Goal: Find specific page/section: Find specific page/section

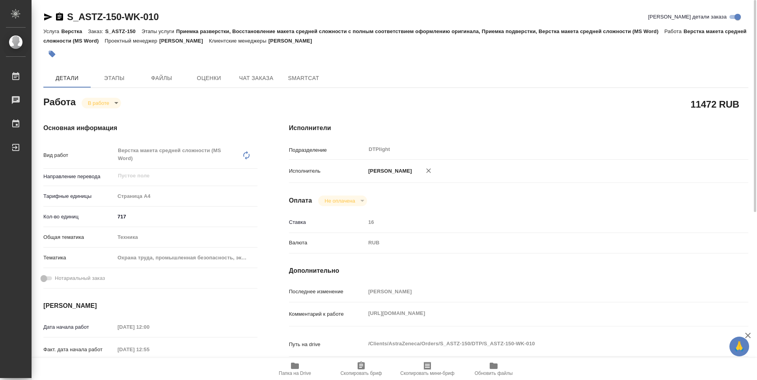
click at [117, 105] on body "🙏 .cls-1 fill:#fff; AWATERA Guselnikov Roman Работы 0 Чаты График Выйти S_ASTZ-…" at bounding box center [378, 190] width 757 height 380
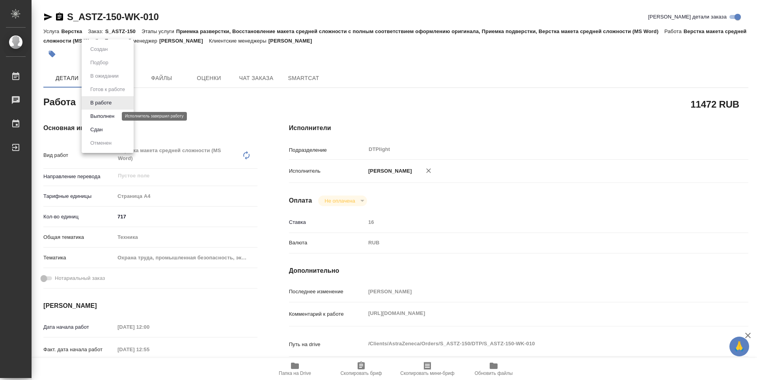
click at [97, 115] on button "Выполнен" at bounding box center [102, 116] width 29 height 9
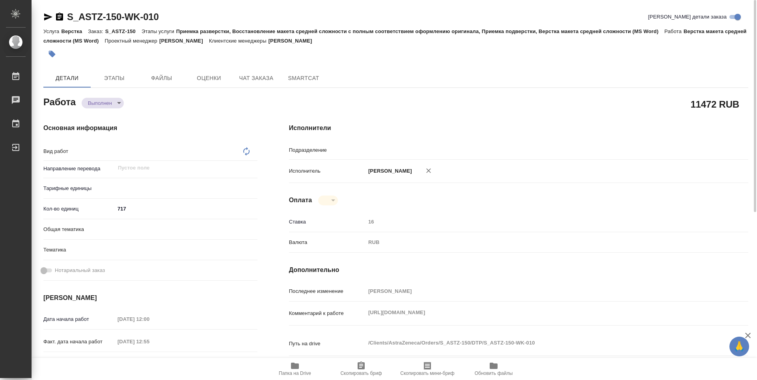
type textarea "x"
type textarea "Верстка макета средней сложности (MS Word)"
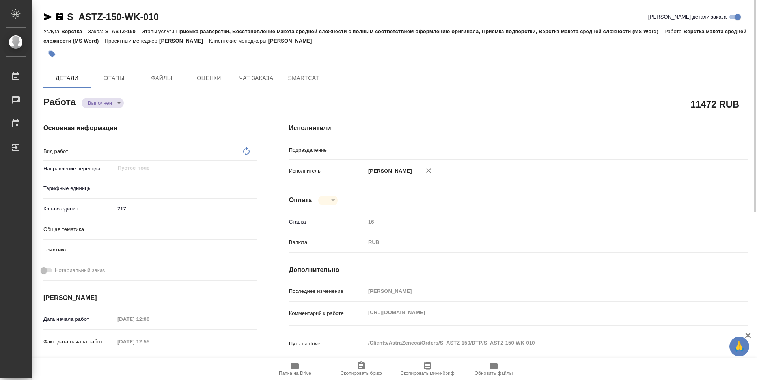
type textarea "x"
type input "DTPlight"
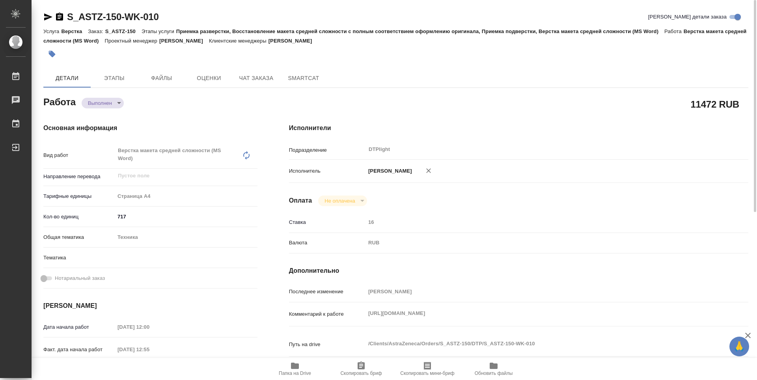
type textarea "x"
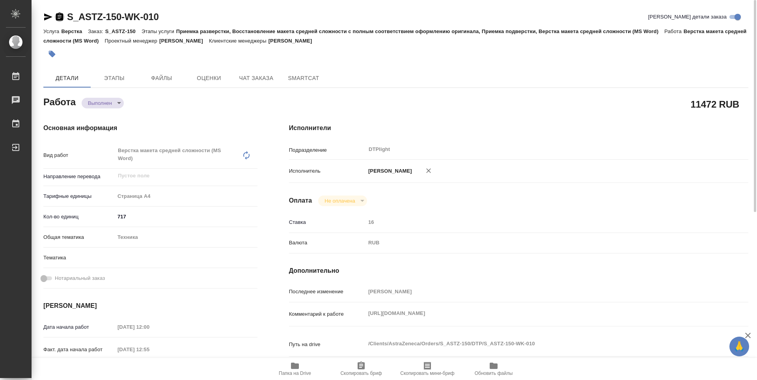
type textarea "x"
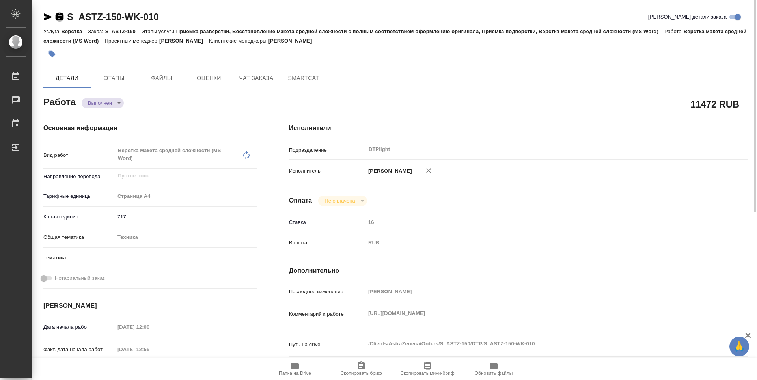
click at [60, 20] on icon "button" at bounding box center [59, 17] width 7 height 8
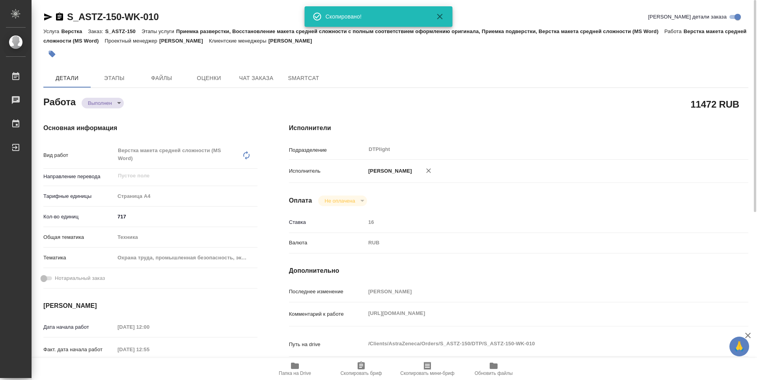
type textarea "x"
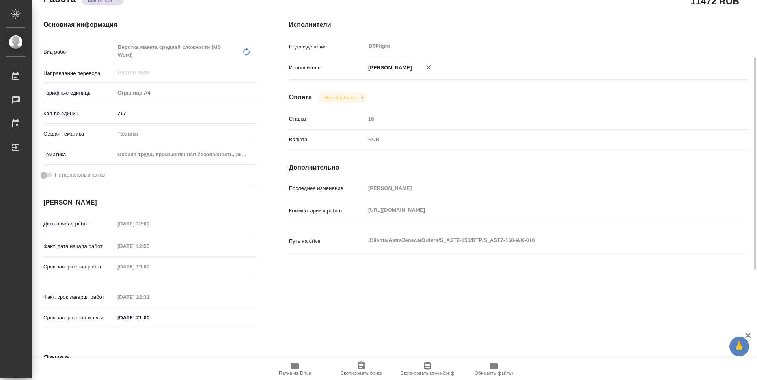
scroll to position [64, 0]
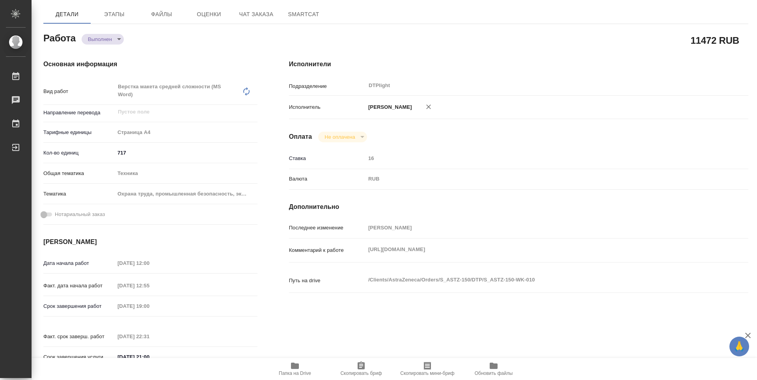
type textarea "x"
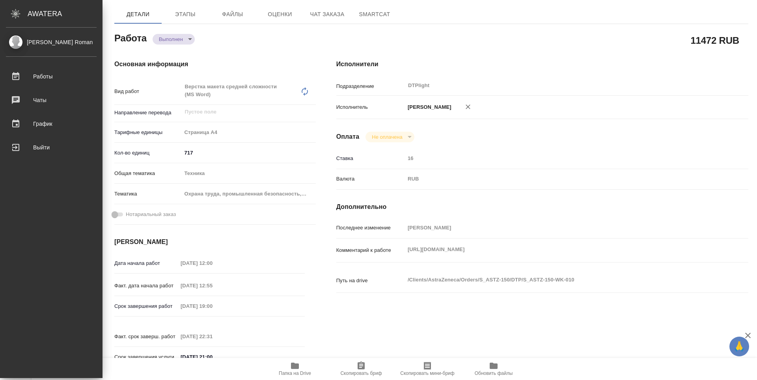
type textarea "x"
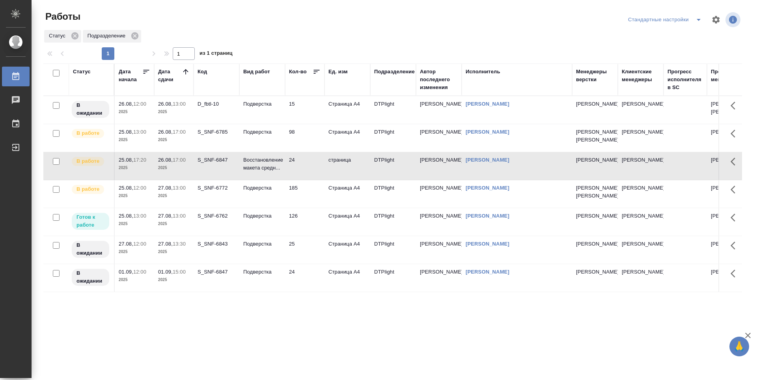
click at [318, 208] on td "185" at bounding box center [304, 194] width 39 height 28
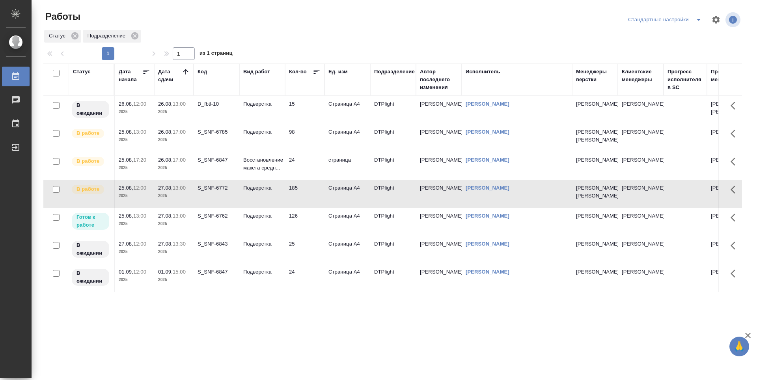
click at [310, 236] on td "126" at bounding box center [304, 222] width 39 height 28
